Goal: Find specific page/section: Find specific page/section

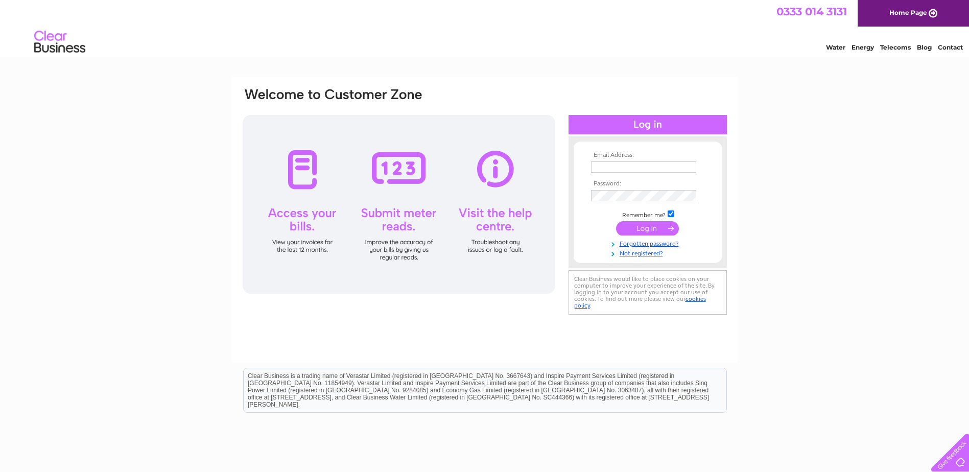
type input "penny.campbell@btconnect.com"
click at [634, 227] on input "submit" at bounding box center [647, 228] width 63 height 14
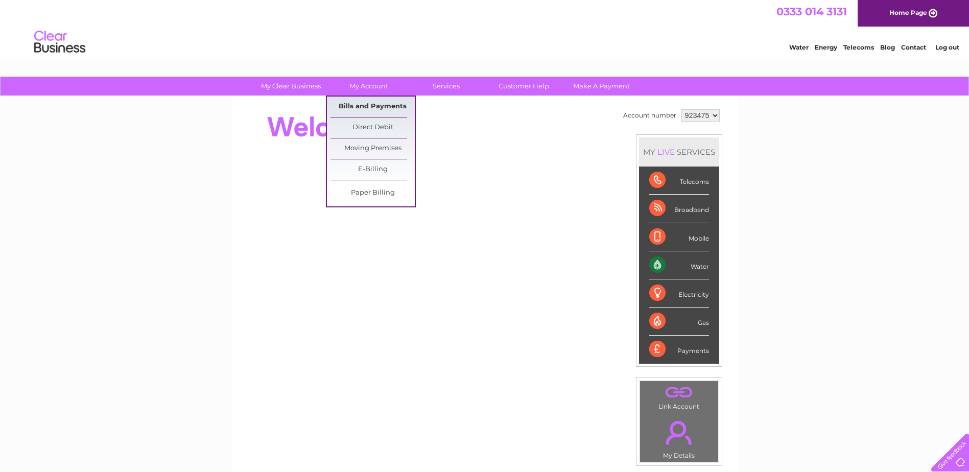
click at [371, 108] on link "Bills and Payments" at bounding box center [373, 107] width 84 height 20
click at [371, 107] on link "Bills and Payments" at bounding box center [373, 107] width 84 height 20
click at [372, 106] on link "Bills and Payments" at bounding box center [373, 107] width 84 height 20
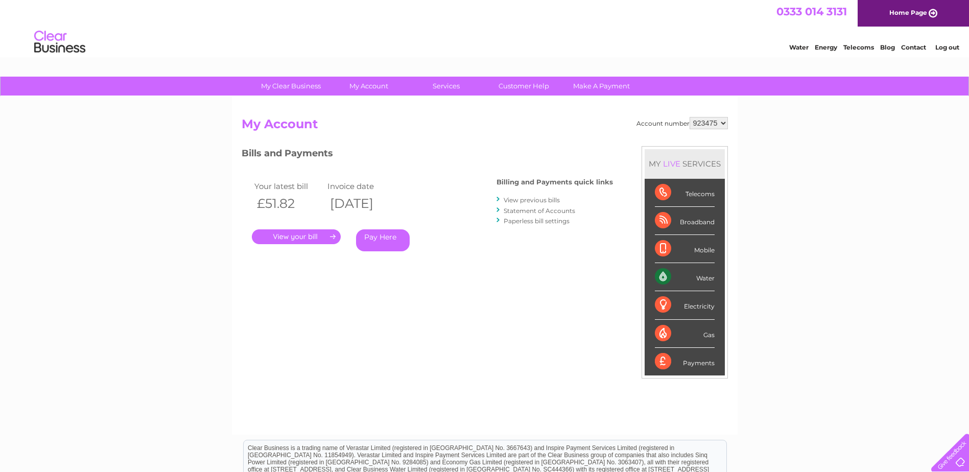
click at [319, 235] on link "." at bounding box center [296, 236] width 89 height 15
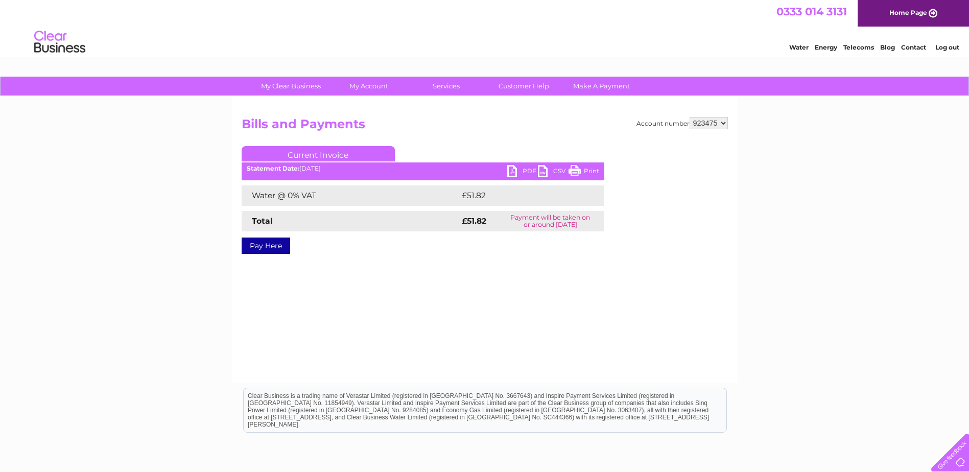
click at [523, 170] on link "PDF" at bounding box center [522, 172] width 31 height 15
